Goal: Information Seeking & Learning: Check status

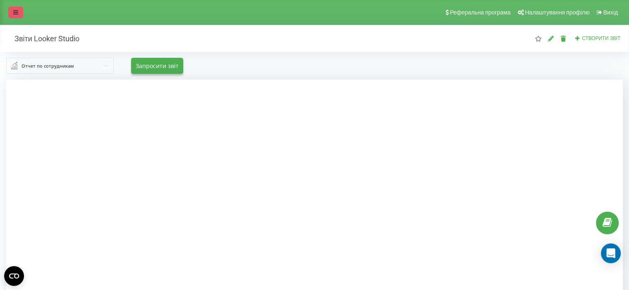
click at [17, 12] on icon at bounding box center [15, 13] width 5 height 6
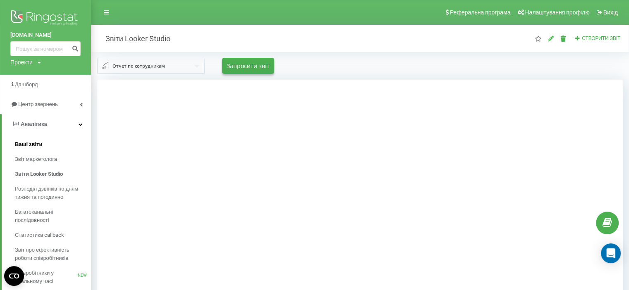
scroll to position [41, 0]
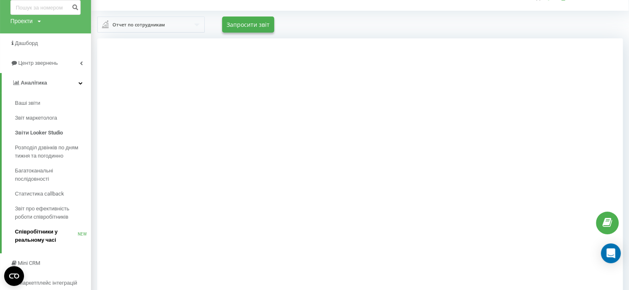
click at [47, 236] on span "Співробітники у реальному часі" at bounding box center [46, 236] width 63 height 17
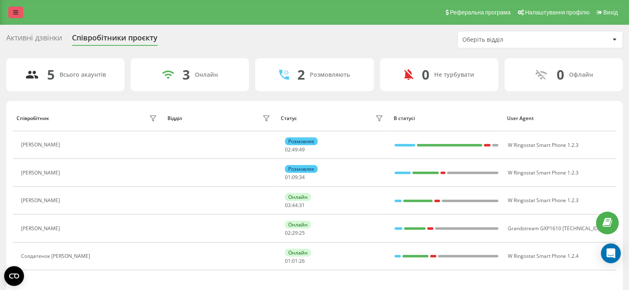
click at [17, 10] on icon at bounding box center [15, 13] width 5 height 6
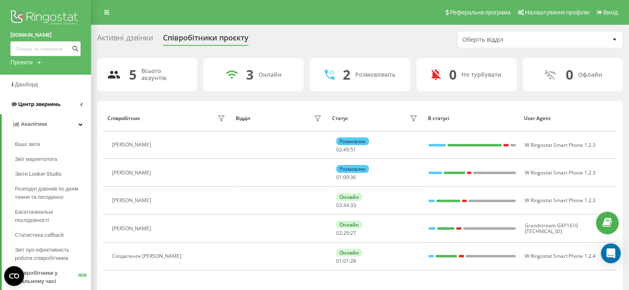
click at [52, 108] on span "Центр звернень" at bounding box center [35, 104] width 50 height 8
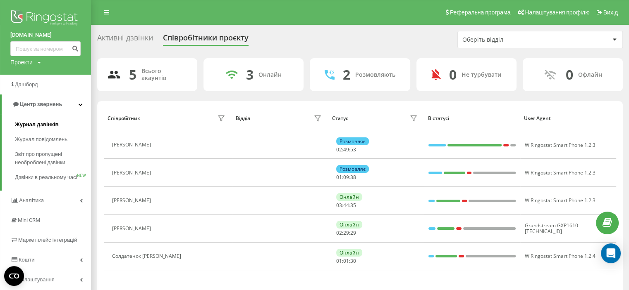
click at [47, 121] on span "Журнал дзвінків" at bounding box center [37, 125] width 44 height 8
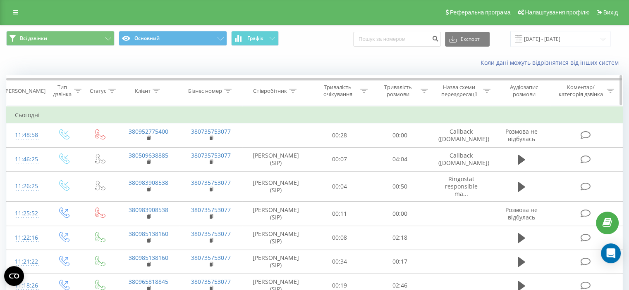
click at [292, 90] on icon at bounding box center [292, 91] width 7 height 4
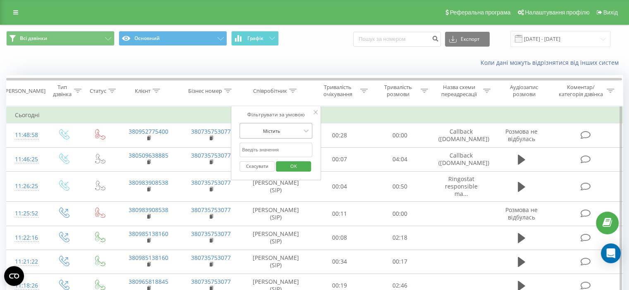
click at [272, 129] on div at bounding box center [271, 131] width 59 height 8
click at [298, 112] on div "Фільтрувати за умовою" at bounding box center [275, 115] width 73 height 8
click at [291, 144] on input "text" at bounding box center [275, 150] width 73 height 14
type input "[PERSON_NAME] (SIP)"
click at [291, 167] on span "OK" at bounding box center [293, 166] width 23 height 13
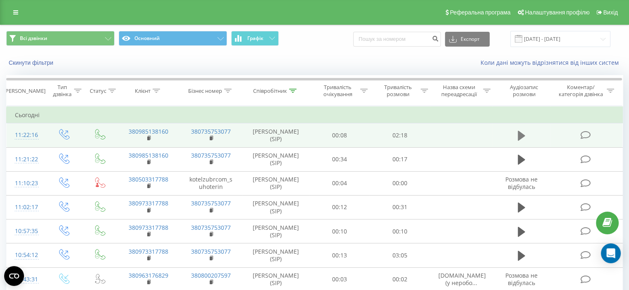
click at [526, 138] on button at bounding box center [521, 136] width 12 height 12
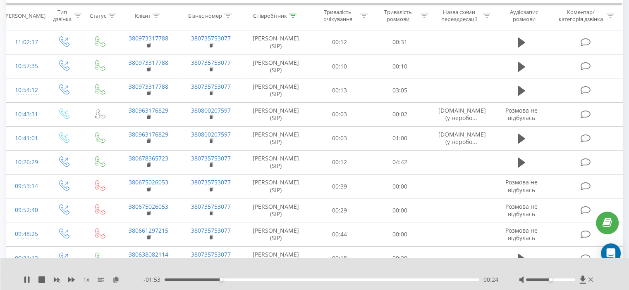
scroll to position [83, 0]
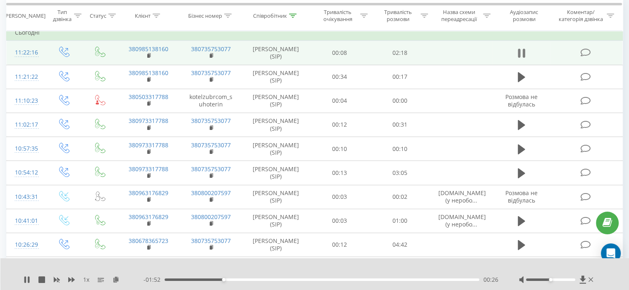
click at [524, 51] on button at bounding box center [521, 53] width 12 height 12
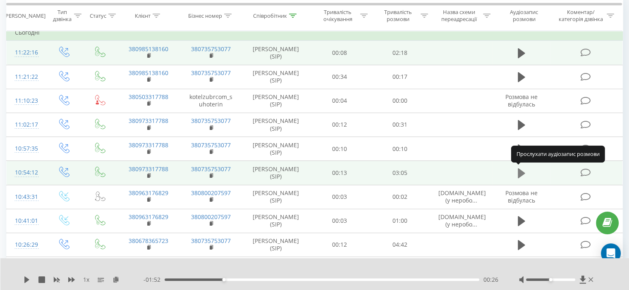
click at [515, 171] on button at bounding box center [521, 173] width 12 height 12
click at [521, 171] on icon at bounding box center [520, 174] width 7 height 12
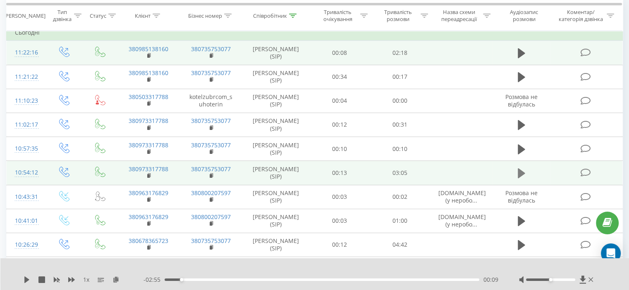
click at [522, 174] on icon at bounding box center [520, 174] width 7 height 10
click at [522, 175] on icon at bounding box center [523, 173] width 2 height 9
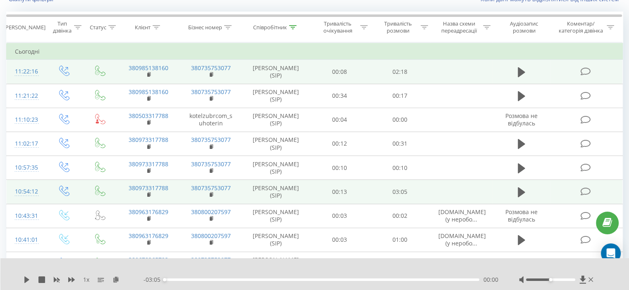
scroll to position [0, 0]
